Goal: Task Accomplishment & Management: Complete application form

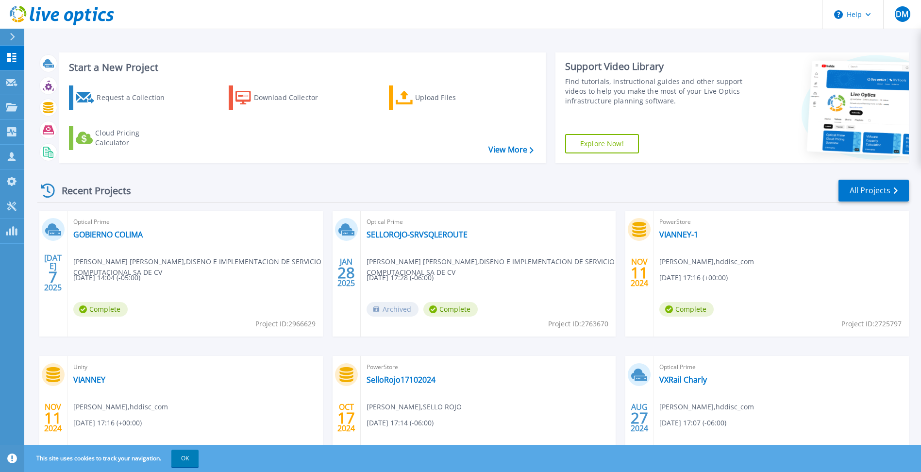
click at [12, 34] on icon at bounding box center [12, 37] width 5 height 8
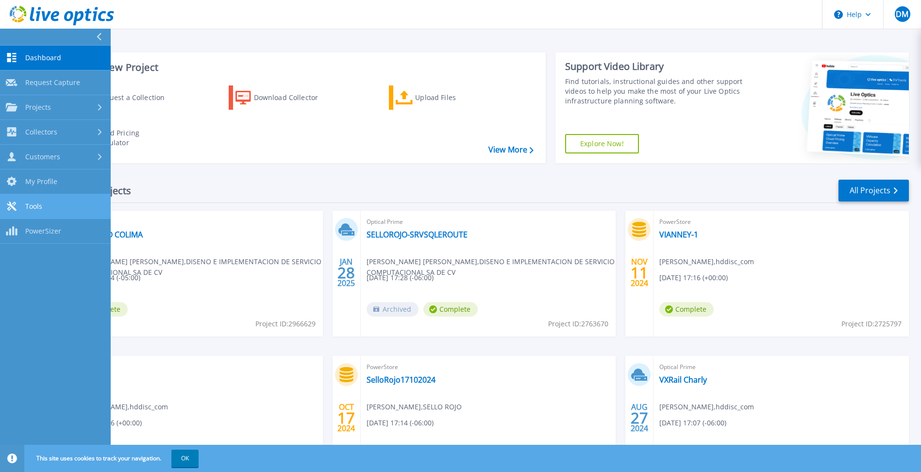
click at [51, 207] on link "Tools Tools" at bounding box center [55, 206] width 111 height 25
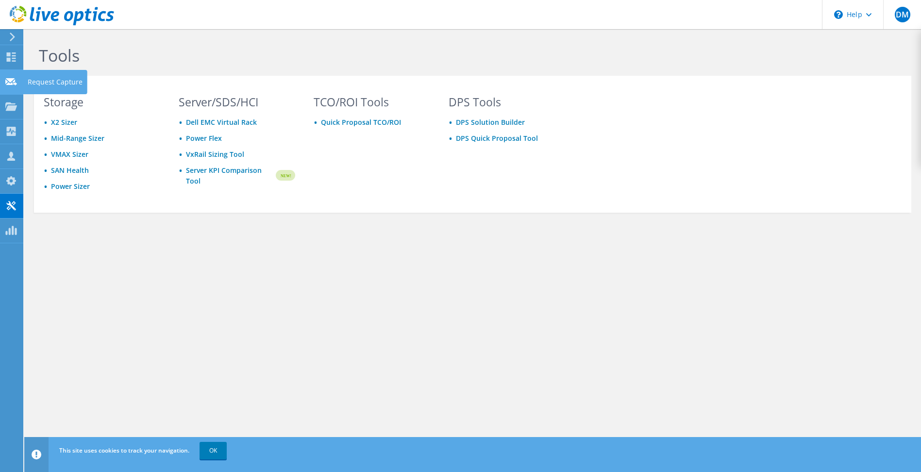
click at [7, 80] on icon at bounding box center [11, 81] width 12 height 9
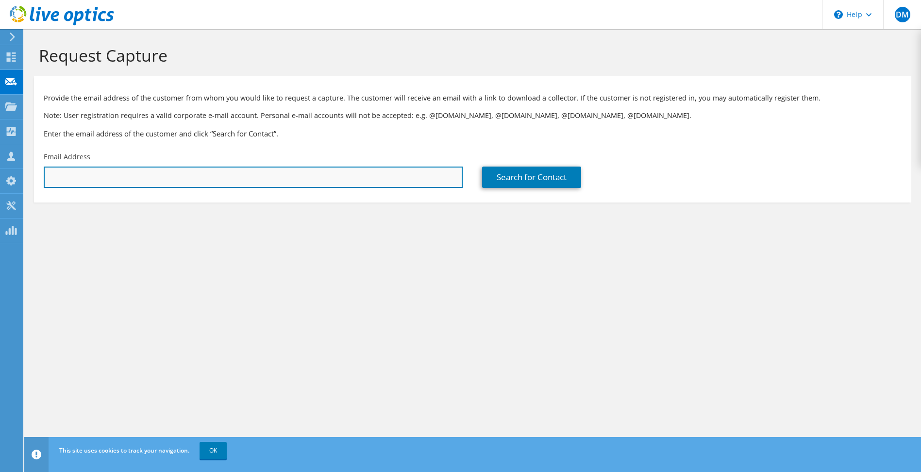
click at [88, 184] on input "text" at bounding box center [253, 177] width 419 height 21
type input "[PERSON_NAME][EMAIL_ADDRESS][PERSON_NAME][DOMAIN_NAME]"
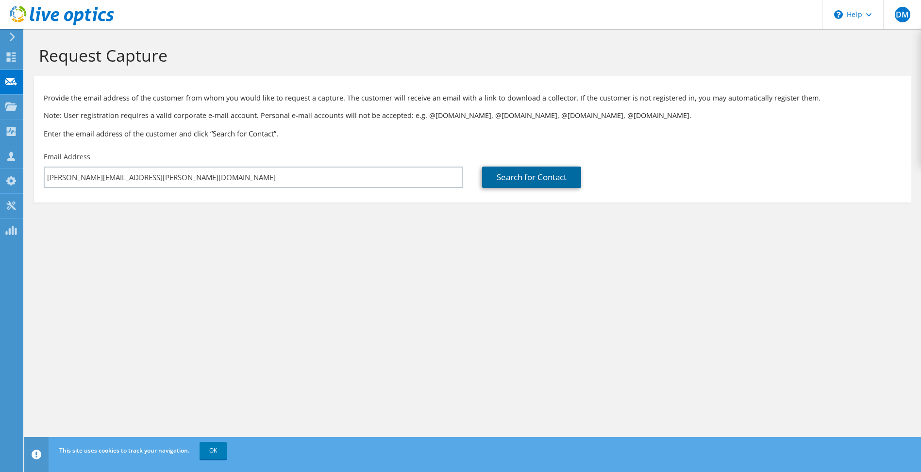
click at [516, 176] on link "Search for Contact" at bounding box center [531, 177] width 99 height 21
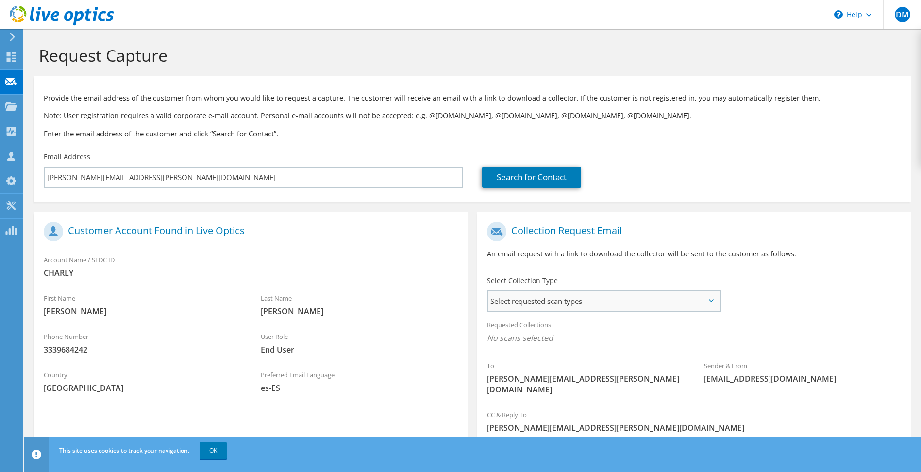
click at [546, 304] on span "Select requested scan types" at bounding box center [603, 300] width 231 height 19
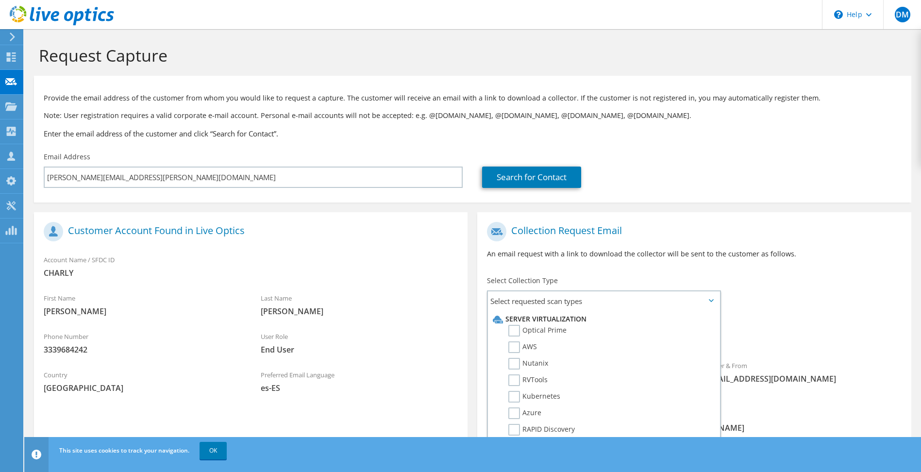
click at [802, 329] on div "Requested Collections No scans selected" at bounding box center [694, 333] width 434 height 36
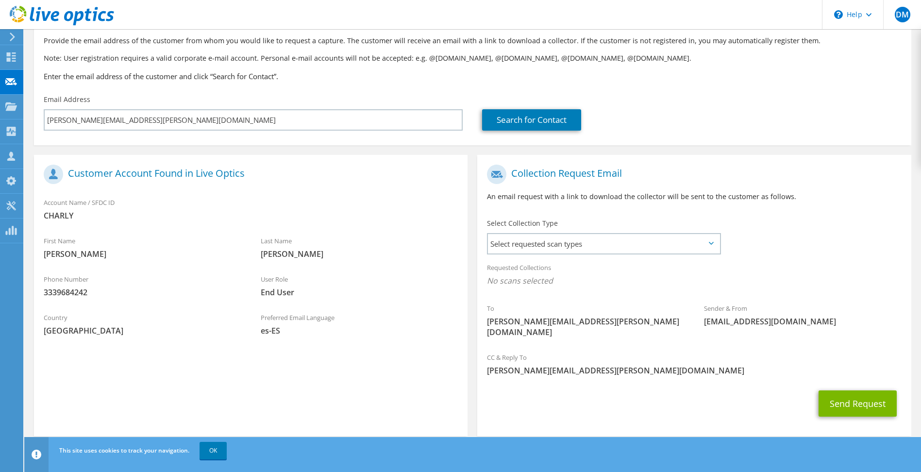
scroll to position [59, 0]
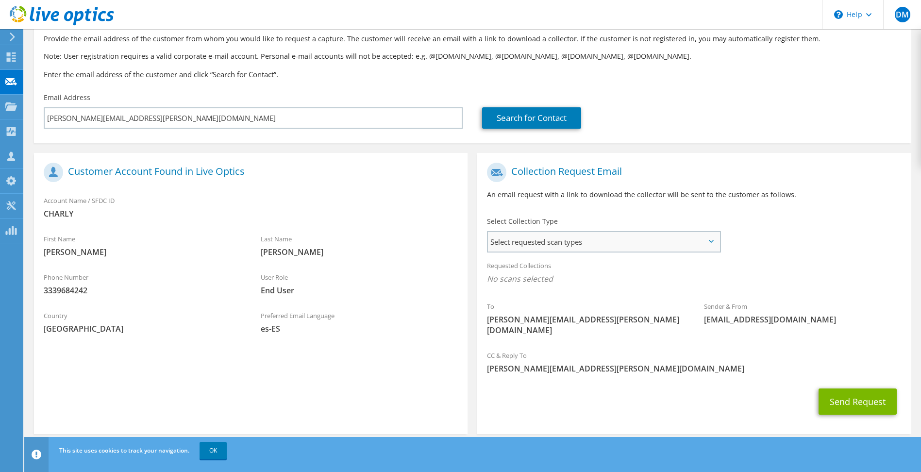
click at [712, 238] on span "Select requested scan types" at bounding box center [603, 241] width 231 height 19
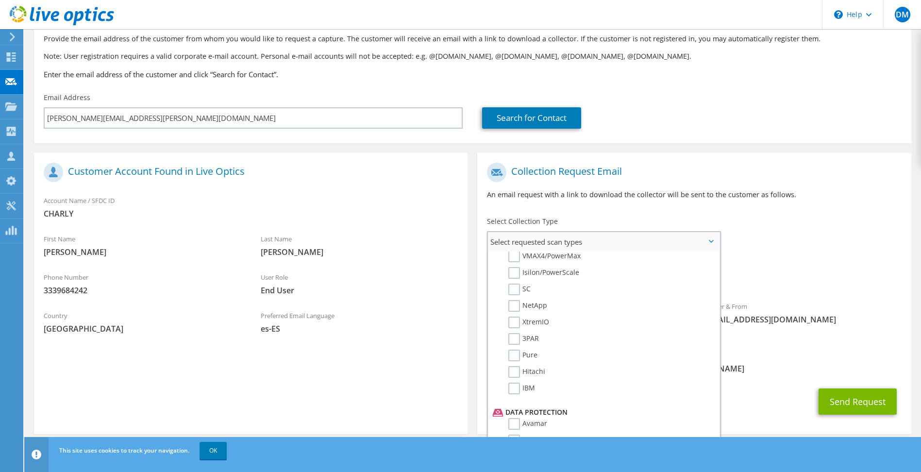
scroll to position [219, 0]
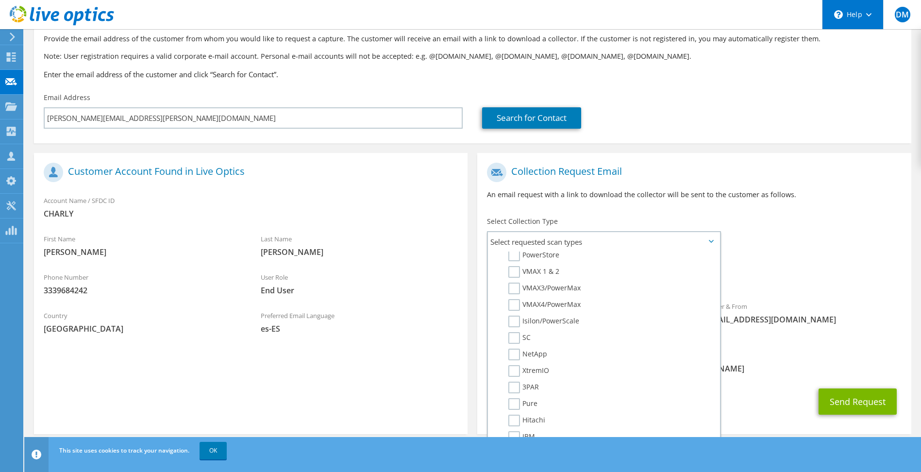
click at [850, 11] on div "\n Help" at bounding box center [852, 14] width 61 height 29
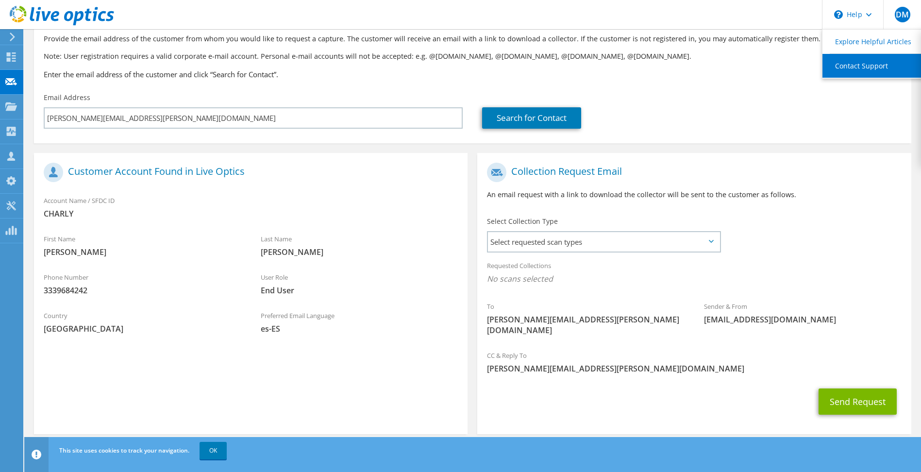
click at [871, 65] on link "Contact Support" at bounding box center [877, 66] width 108 height 24
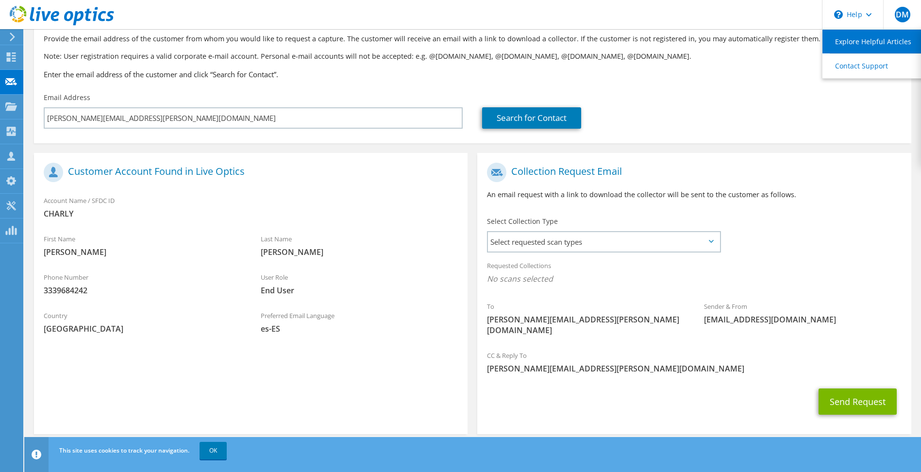
click at [851, 42] on link "Explore Helpful Articles" at bounding box center [877, 42] width 108 height 24
